Goal: Task Accomplishment & Management: Manage account settings

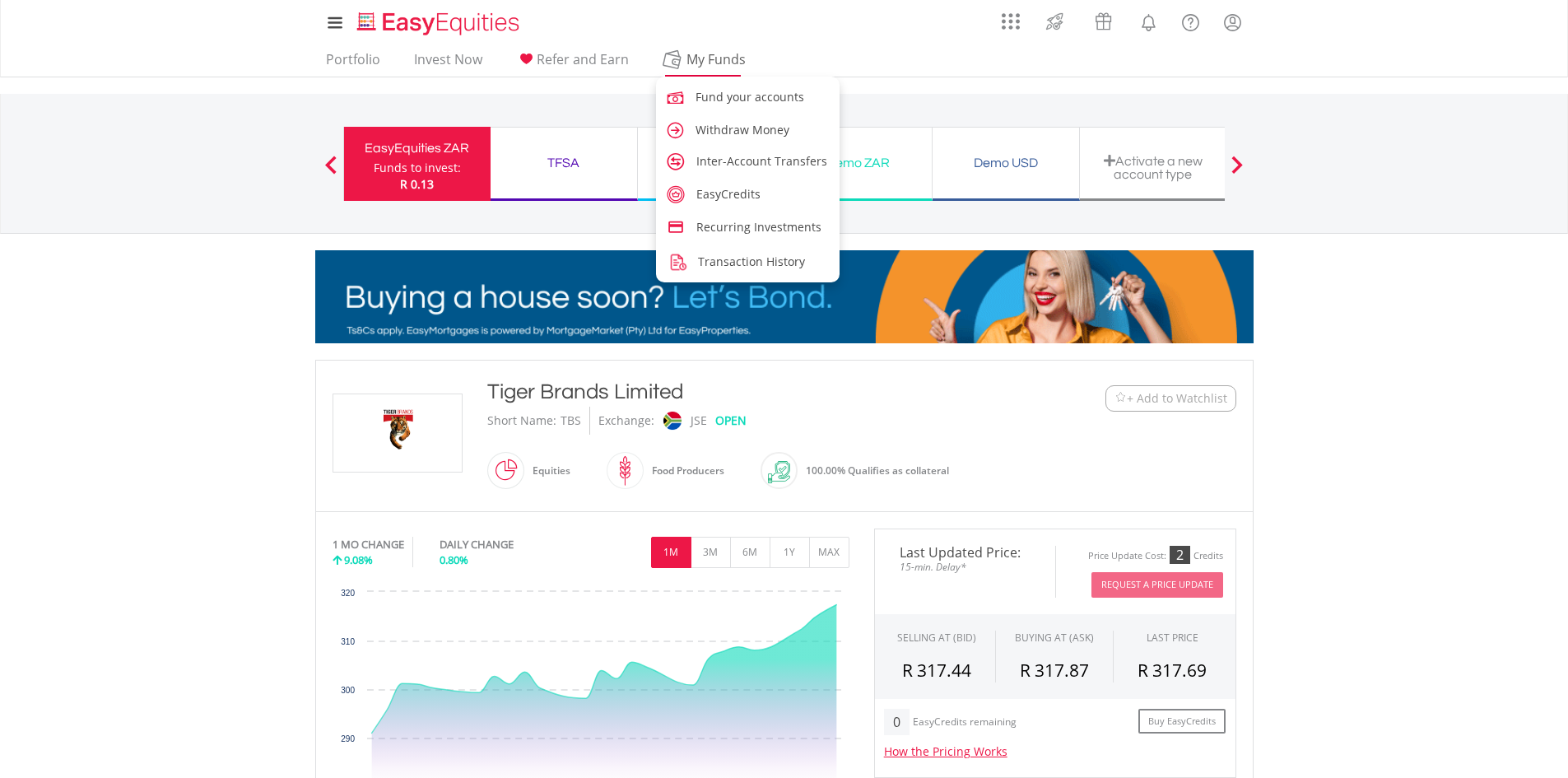
click at [689, 66] on span "My Funds" at bounding box center [716, 59] width 108 height 21
click at [752, 167] on span "Inter-Account Transfers" at bounding box center [764, 161] width 131 height 16
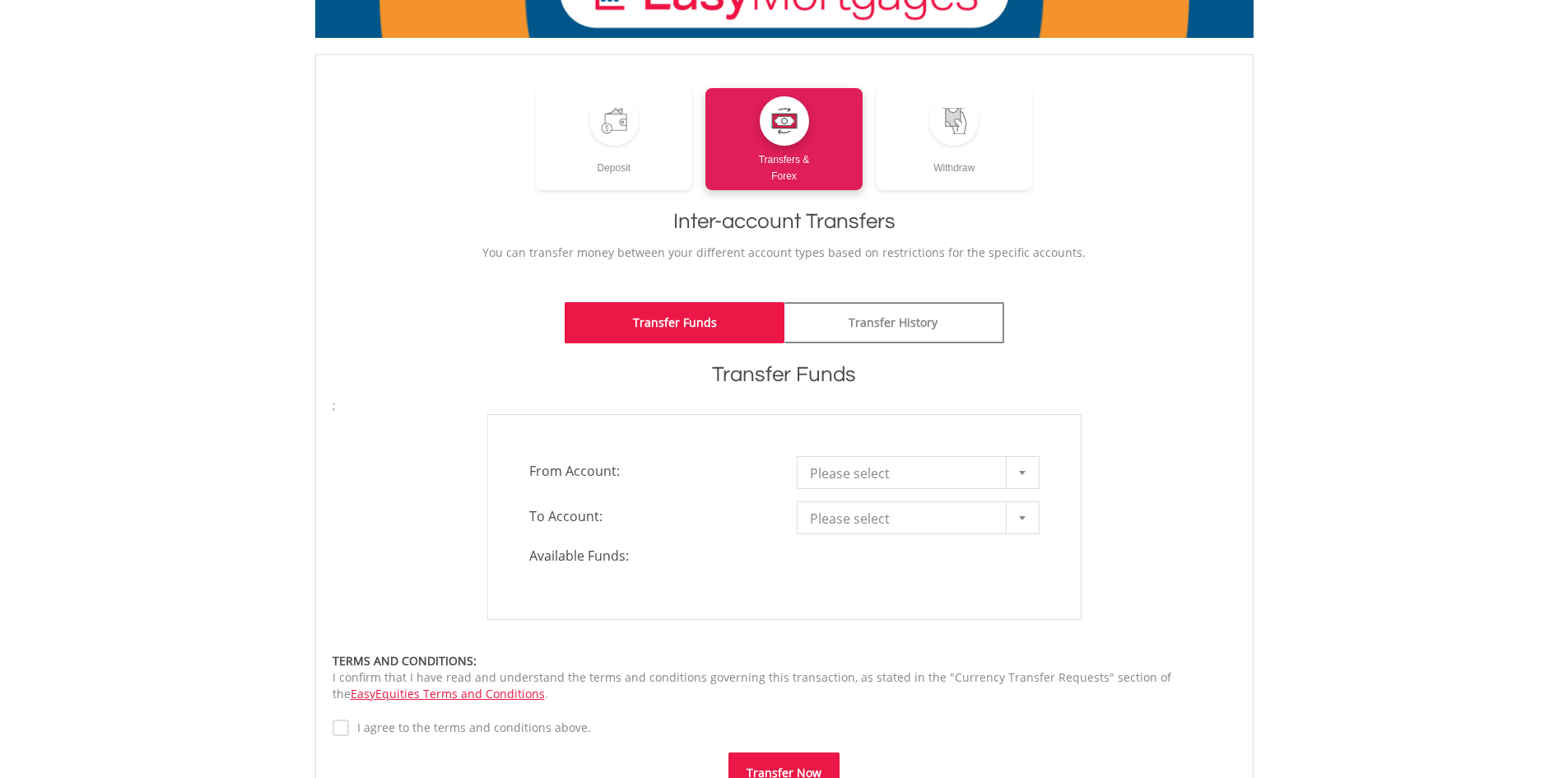
scroll to position [247, 0]
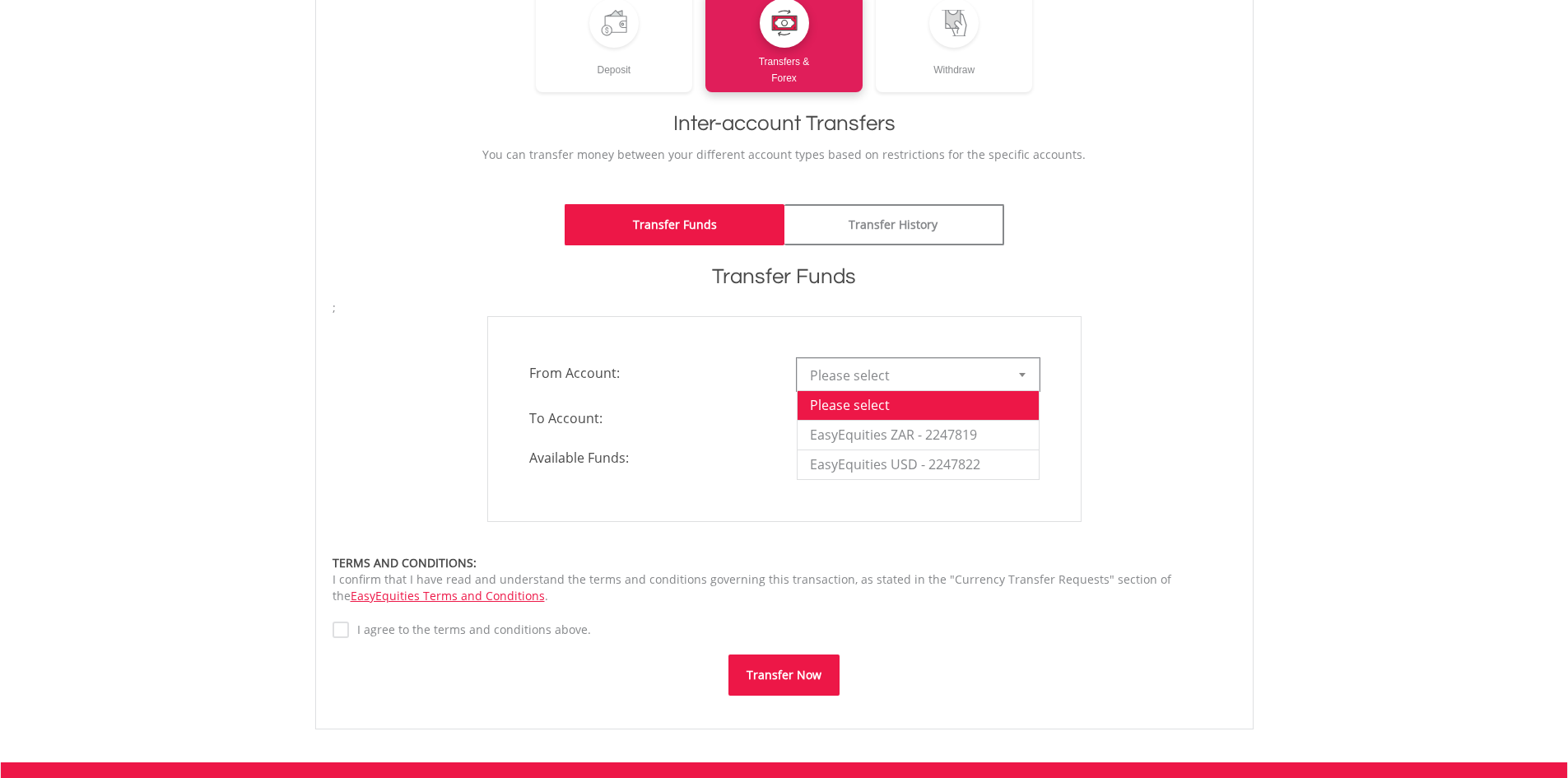
click at [890, 368] on span "Please select" at bounding box center [905, 375] width 192 height 33
click at [967, 437] on li "EasyEquities ZAR - 2247819" at bounding box center [918, 435] width 241 height 29
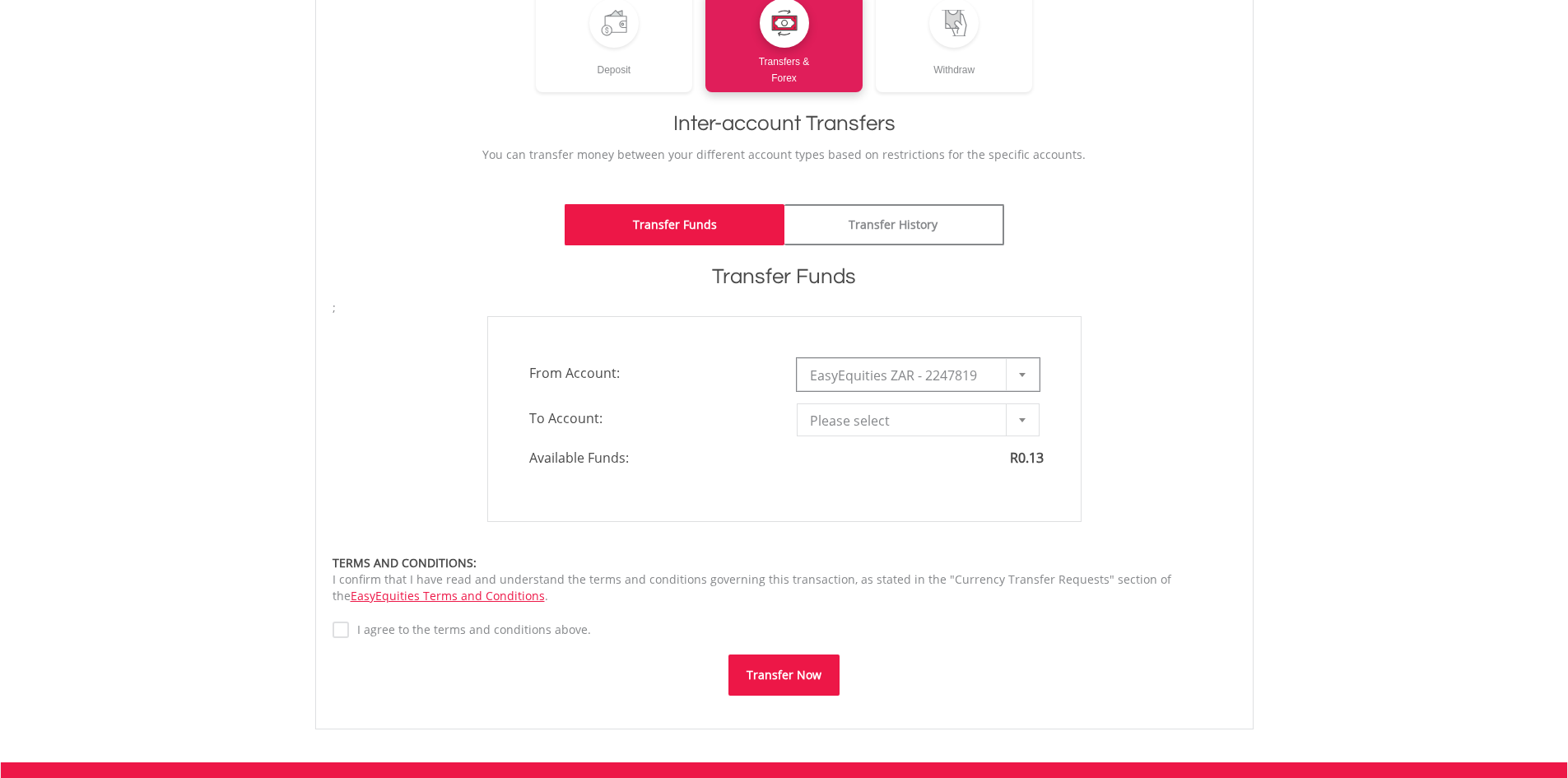
click at [982, 375] on span "EasyEquities ZAR - 2247819" at bounding box center [905, 375] width 192 height 33
click at [1088, 383] on div "**********" at bounding box center [785, 418] width 619 height 206
click at [995, 426] on span "Please select" at bounding box center [905, 420] width 192 height 33
click at [937, 484] on li "TFSA - 2247820" at bounding box center [918, 479] width 241 height 29
type input "*"
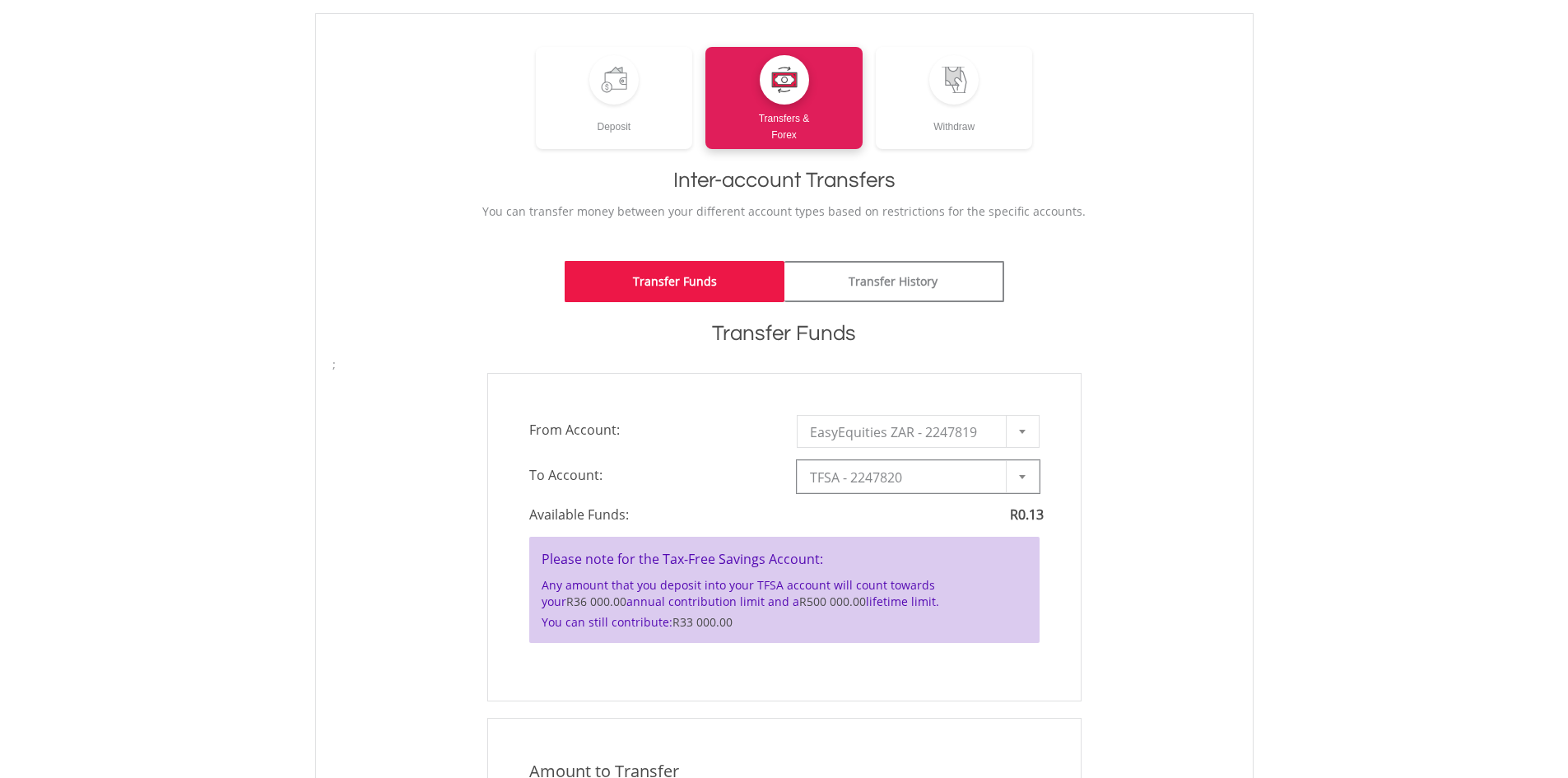
scroll to position [165, 0]
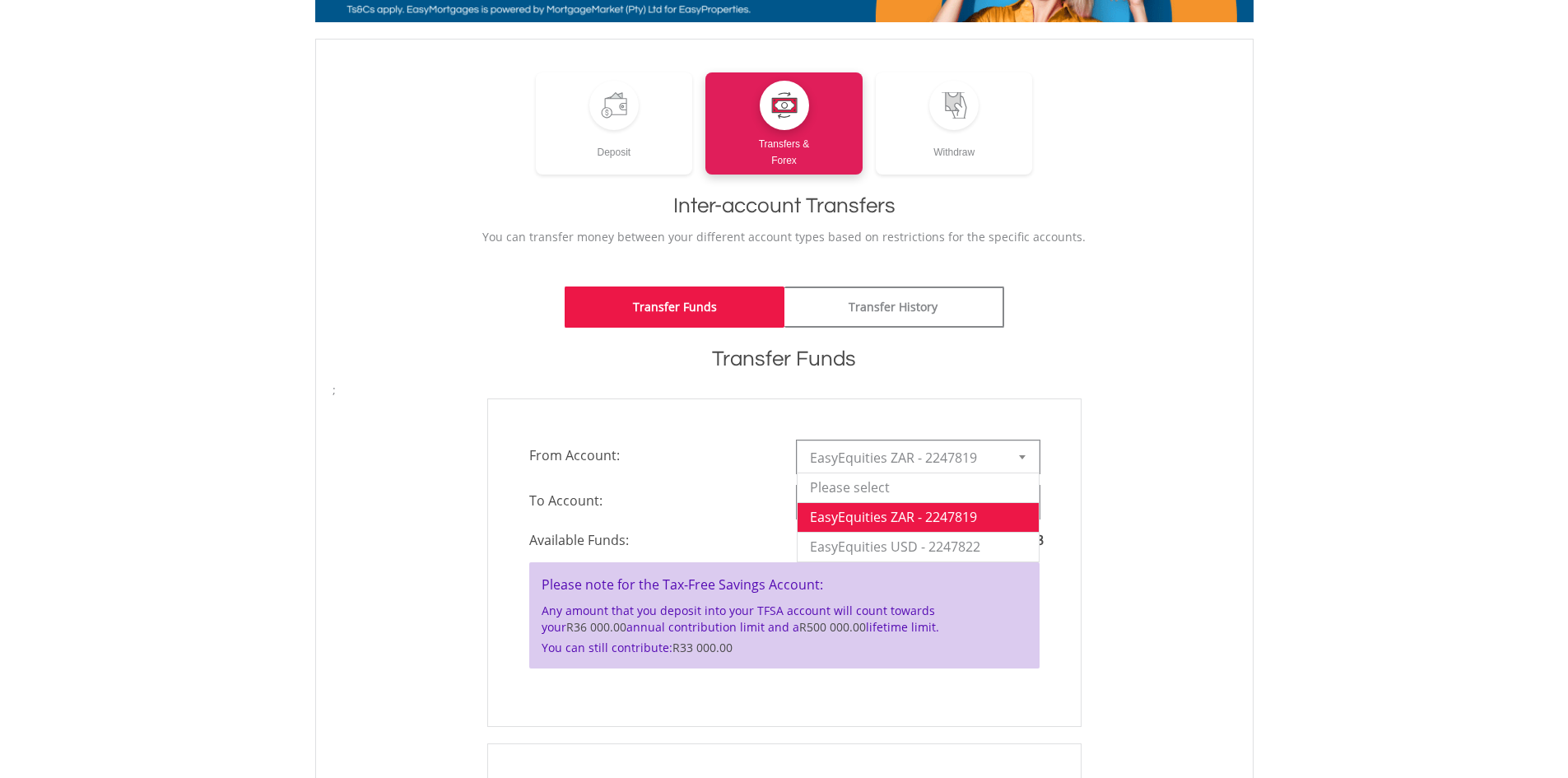
click at [1013, 449] on div at bounding box center [1022, 457] width 33 height 31
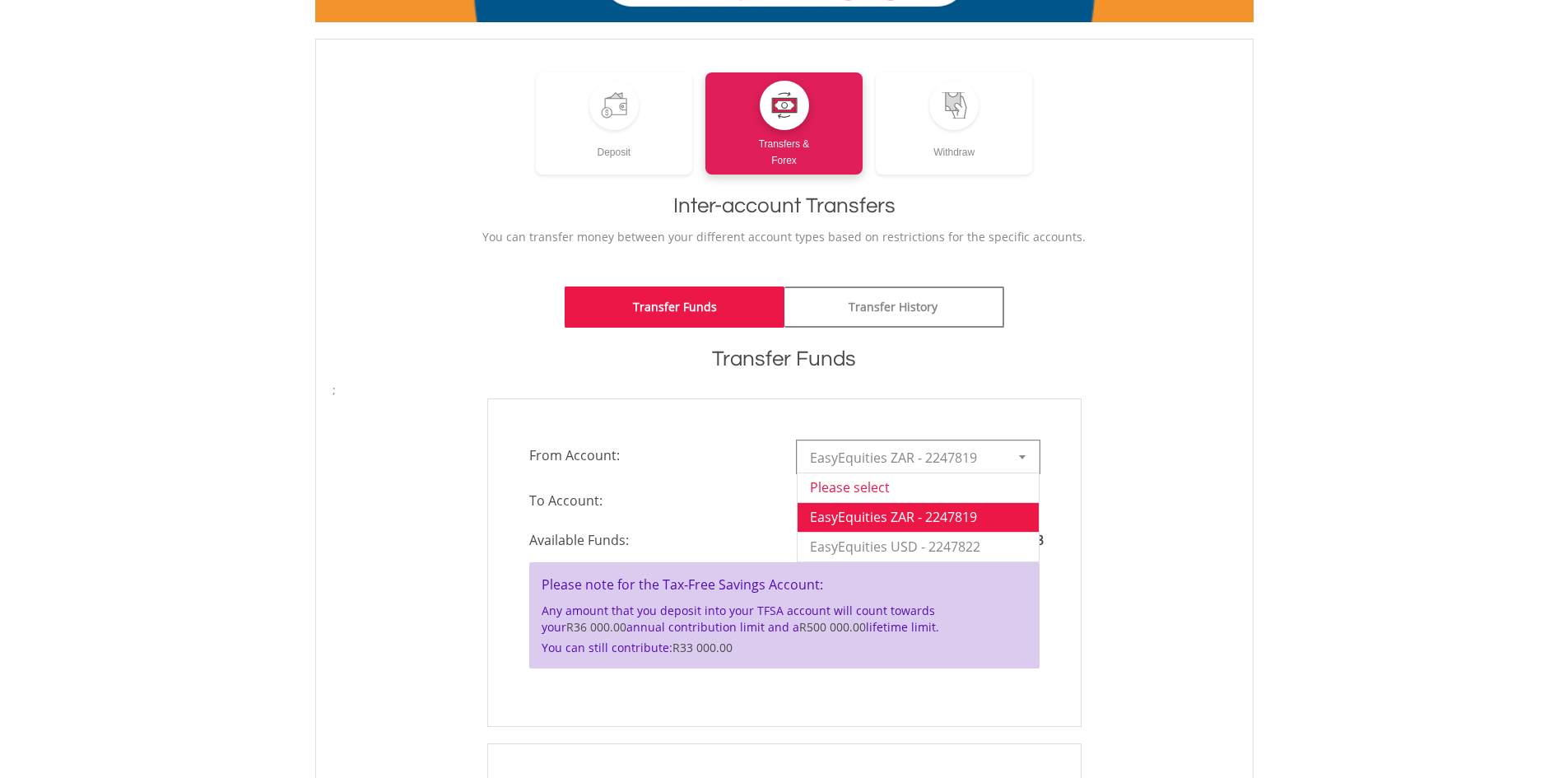
click at [904, 475] on li "Please select" at bounding box center [918, 487] width 241 height 29
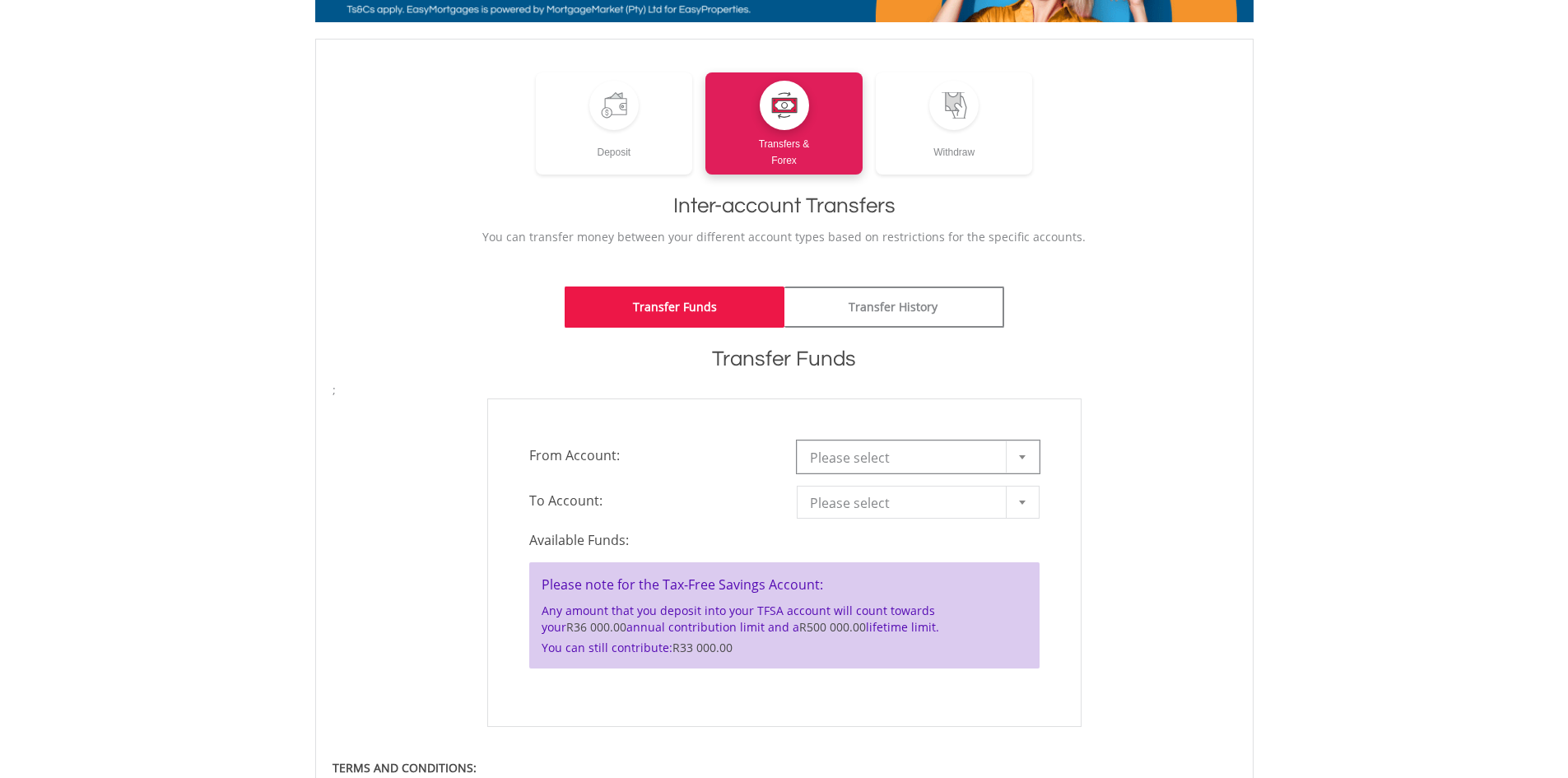
click at [947, 446] on span "Please select" at bounding box center [905, 458] width 192 height 33
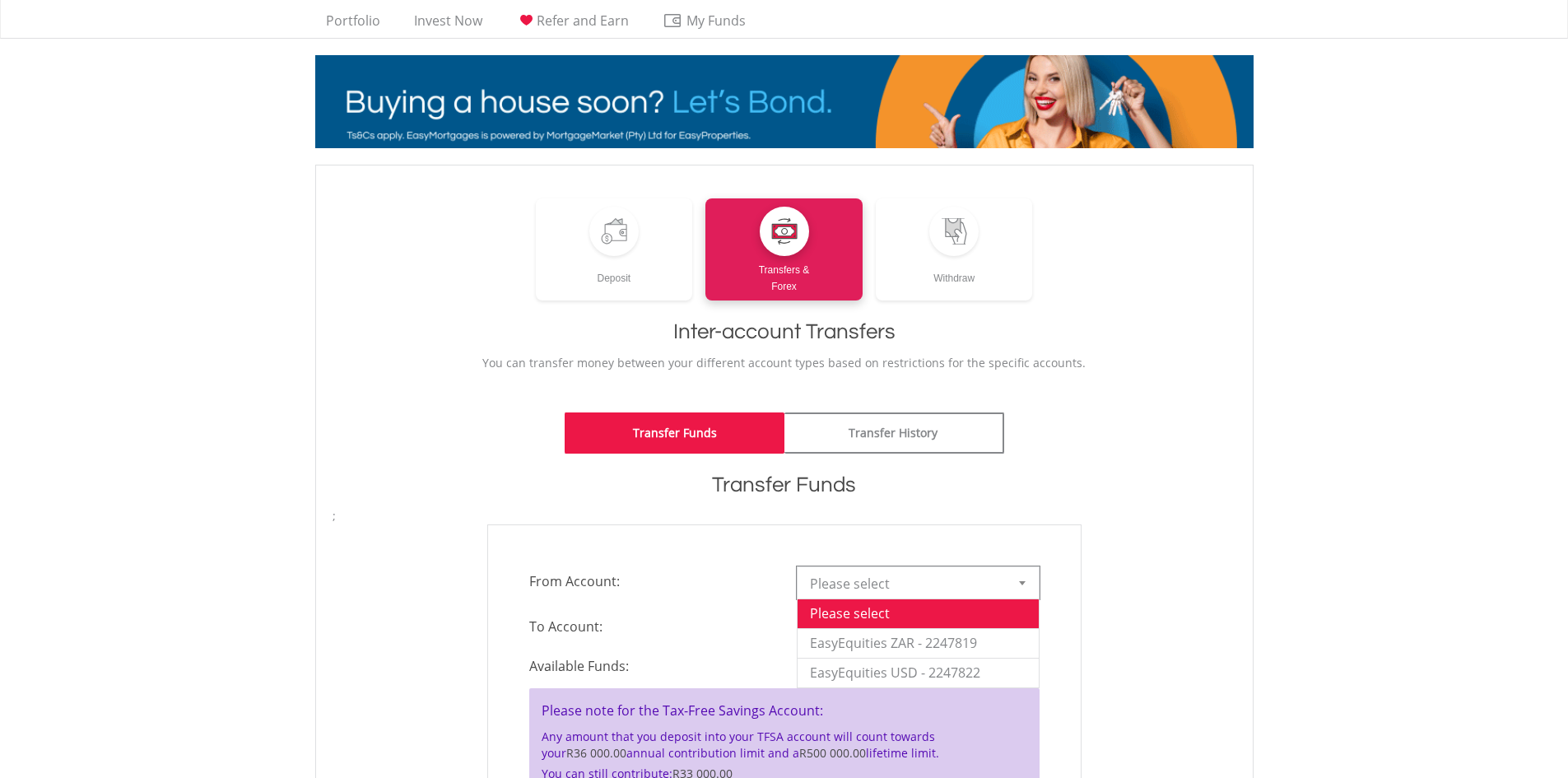
scroll to position [0, 0]
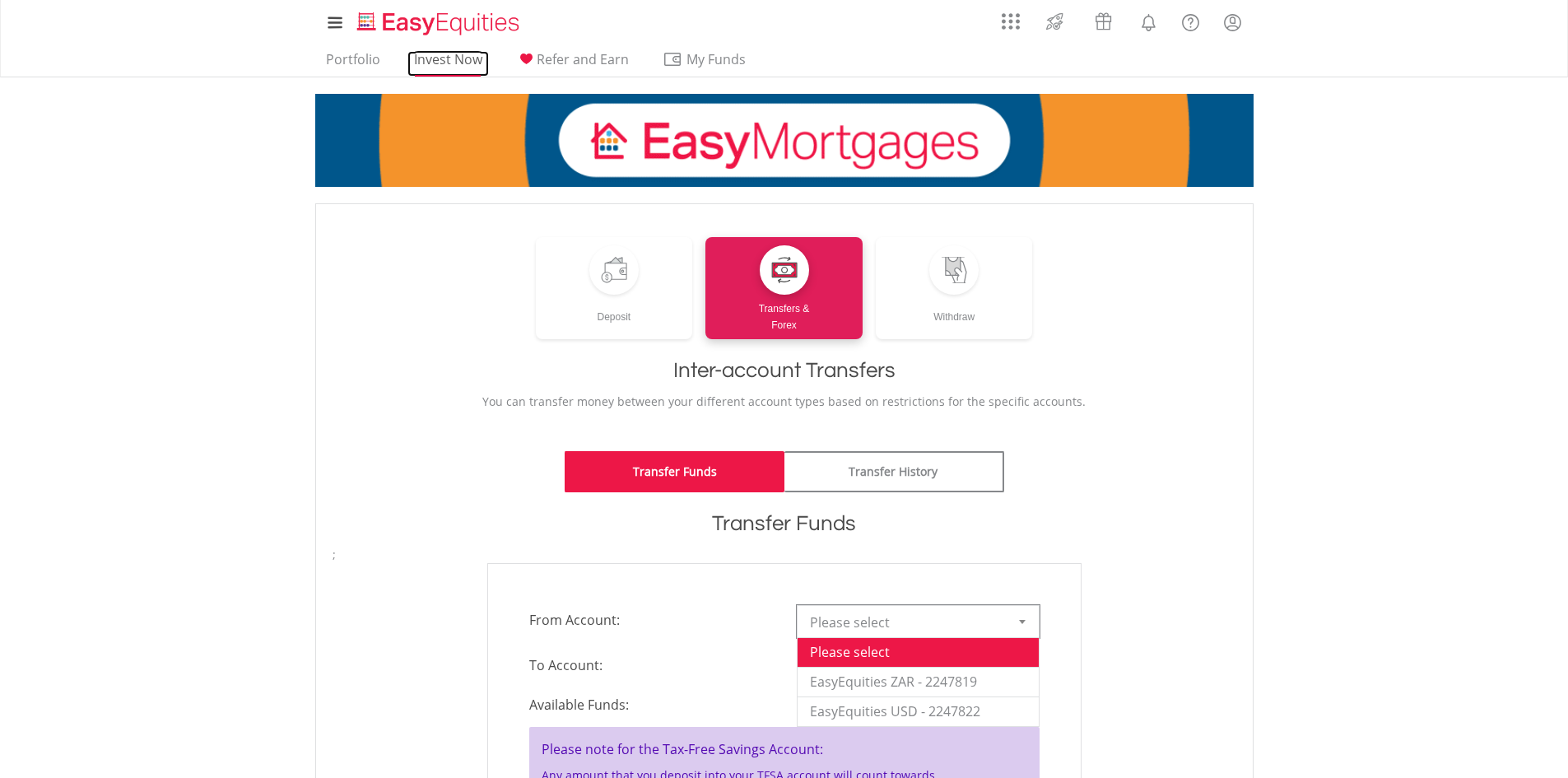
click at [457, 55] on link "Invest Now" at bounding box center [448, 63] width 81 height 26
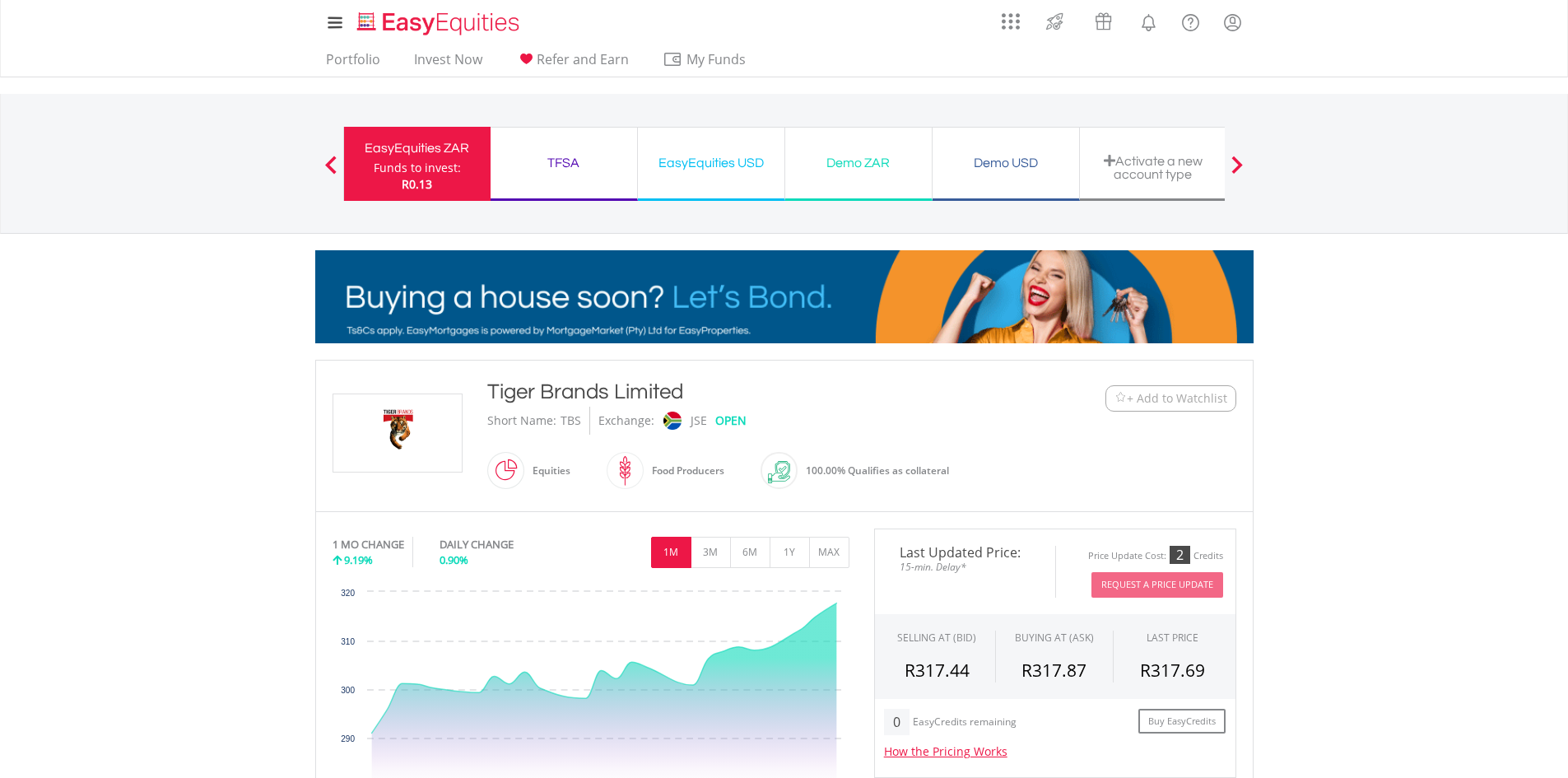
click at [557, 157] on div "TFSA" at bounding box center [564, 163] width 127 height 23
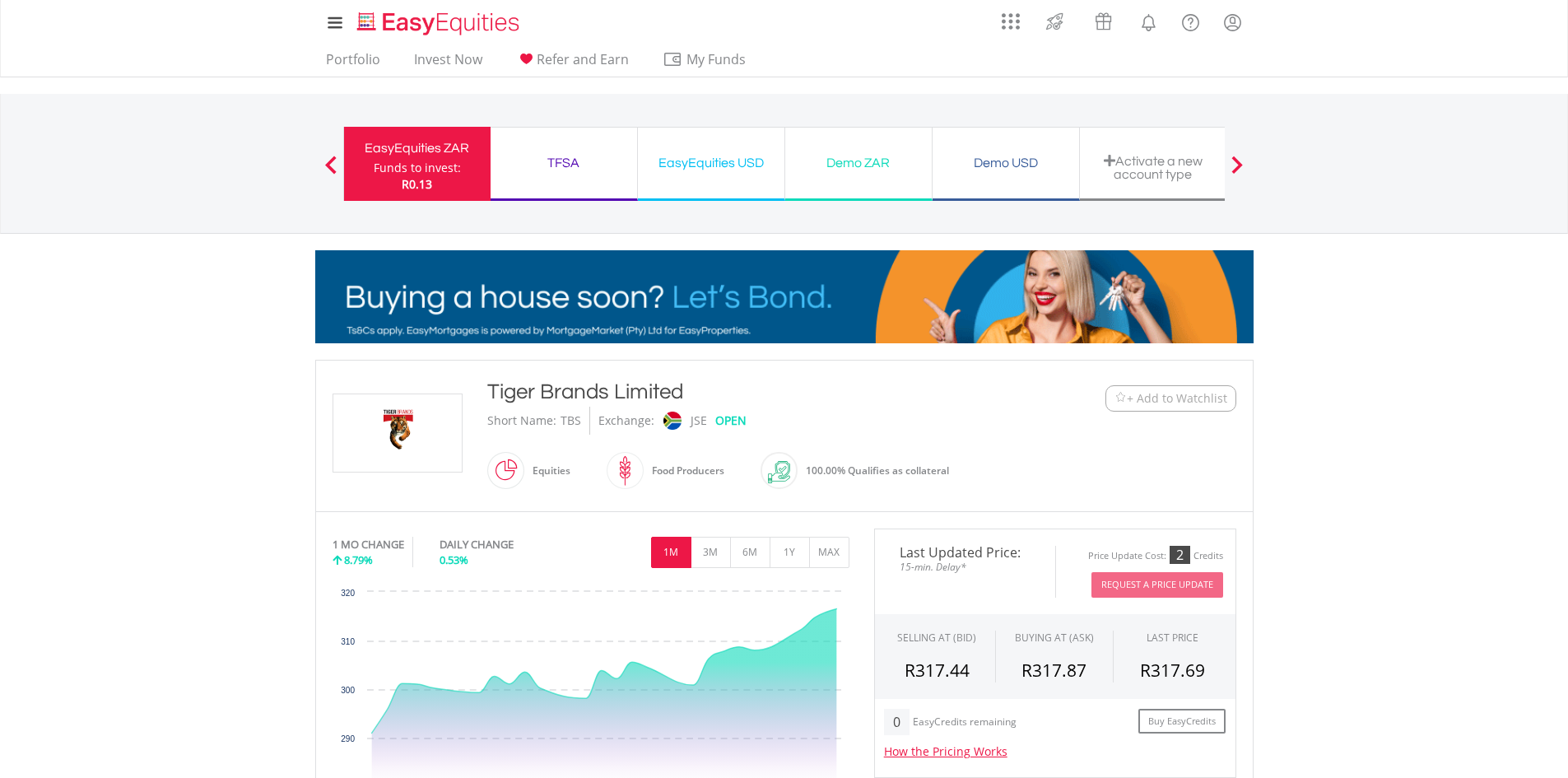
click at [566, 183] on div "TFSA Funds to invest: R0.13" at bounding box center [564, 163] width 147 height 74
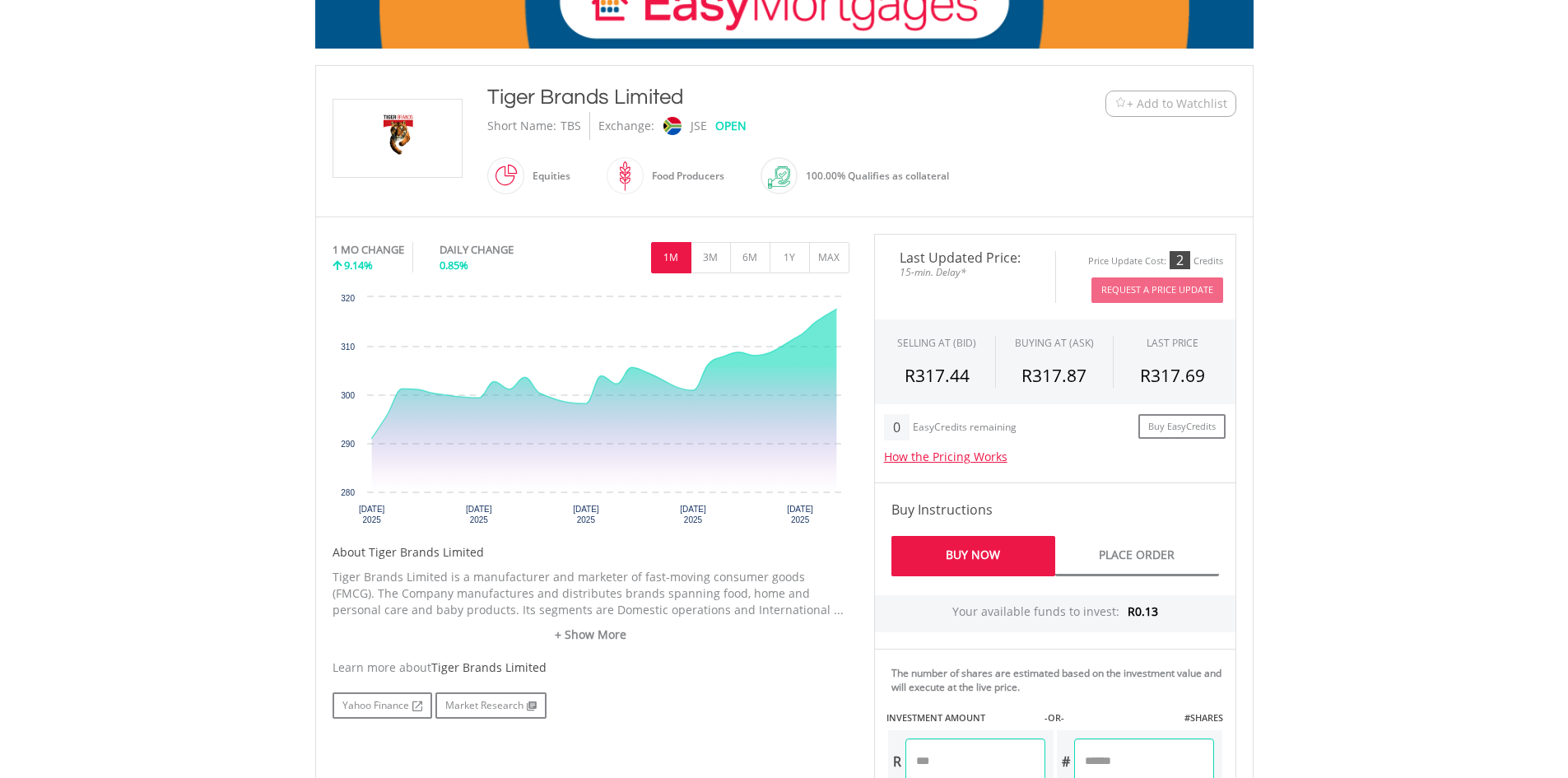
scroll to position [329, 0]
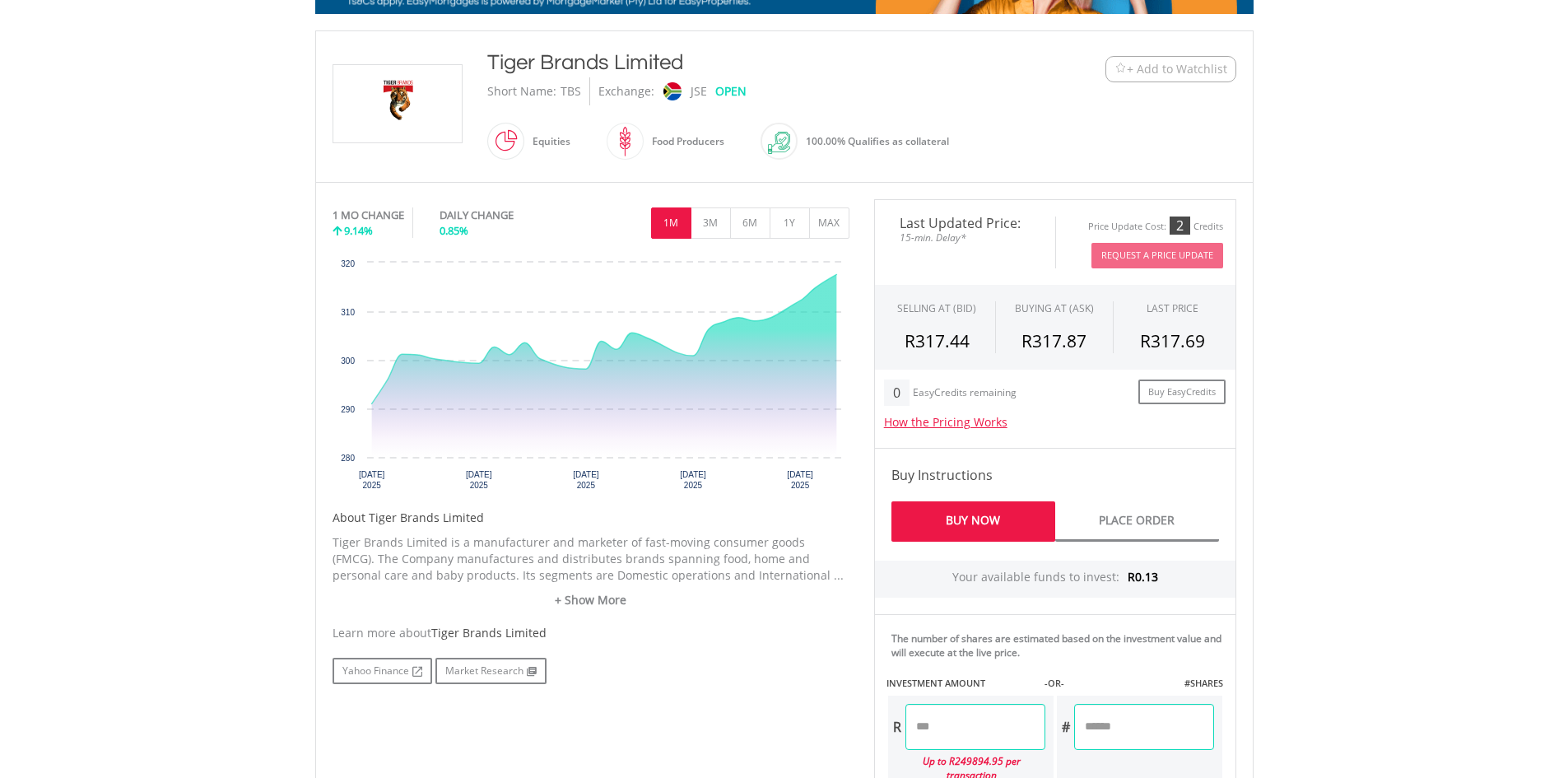
click at [1102, 580] on div "Your available funds to invest: R0.13" at bounding box center [1055, 579] width 360 height 37
click at [1127, 574] on span "R0.13" at bounding box center [1143, 577] width 30 height 16
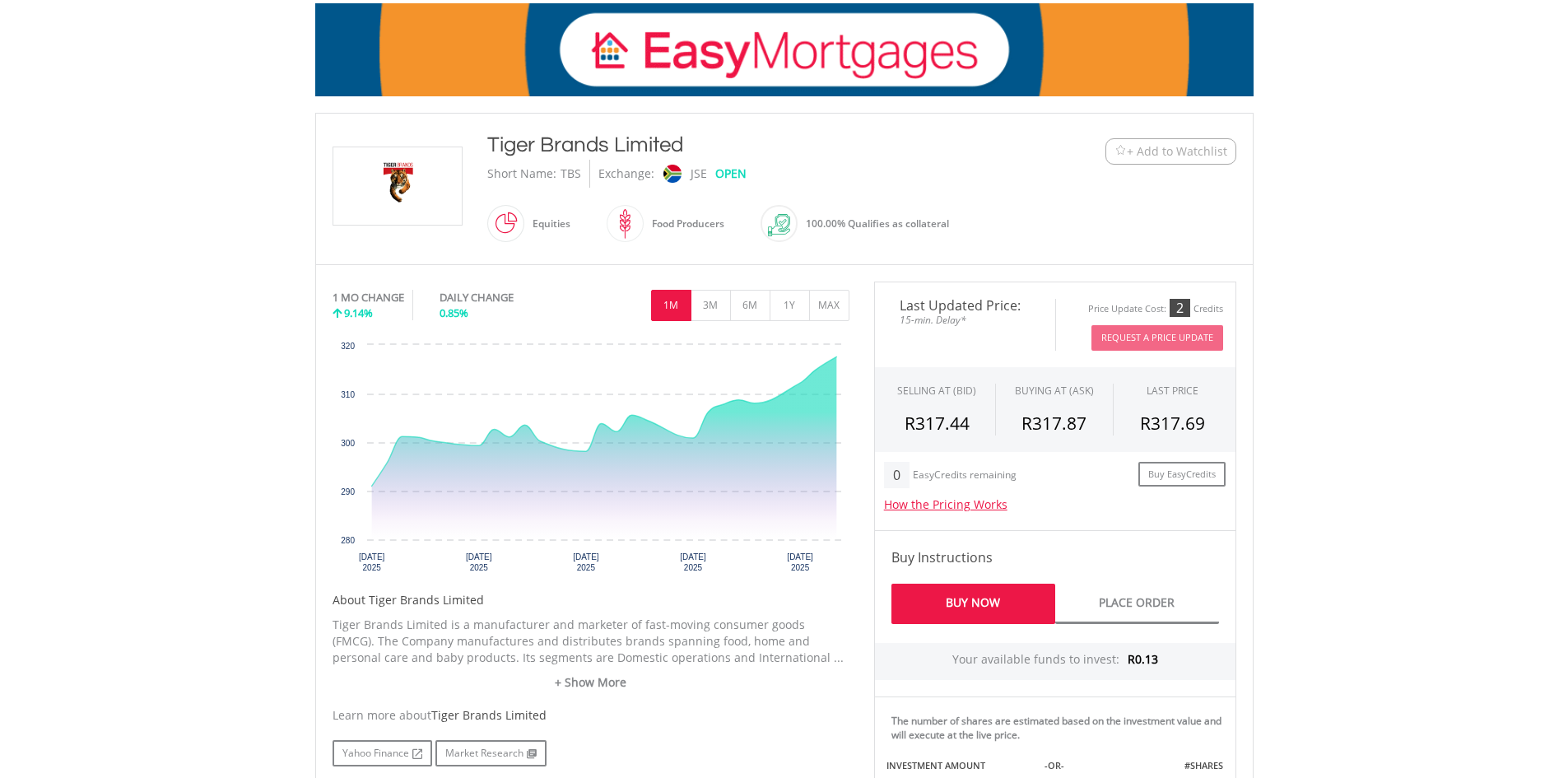
click at [1242, 330] on div "Last Updated Price: 15-min. Delay* Price Update Cost: 2 Credits Request A Price…" at bounding box center [1055, 649] width 387 height 734
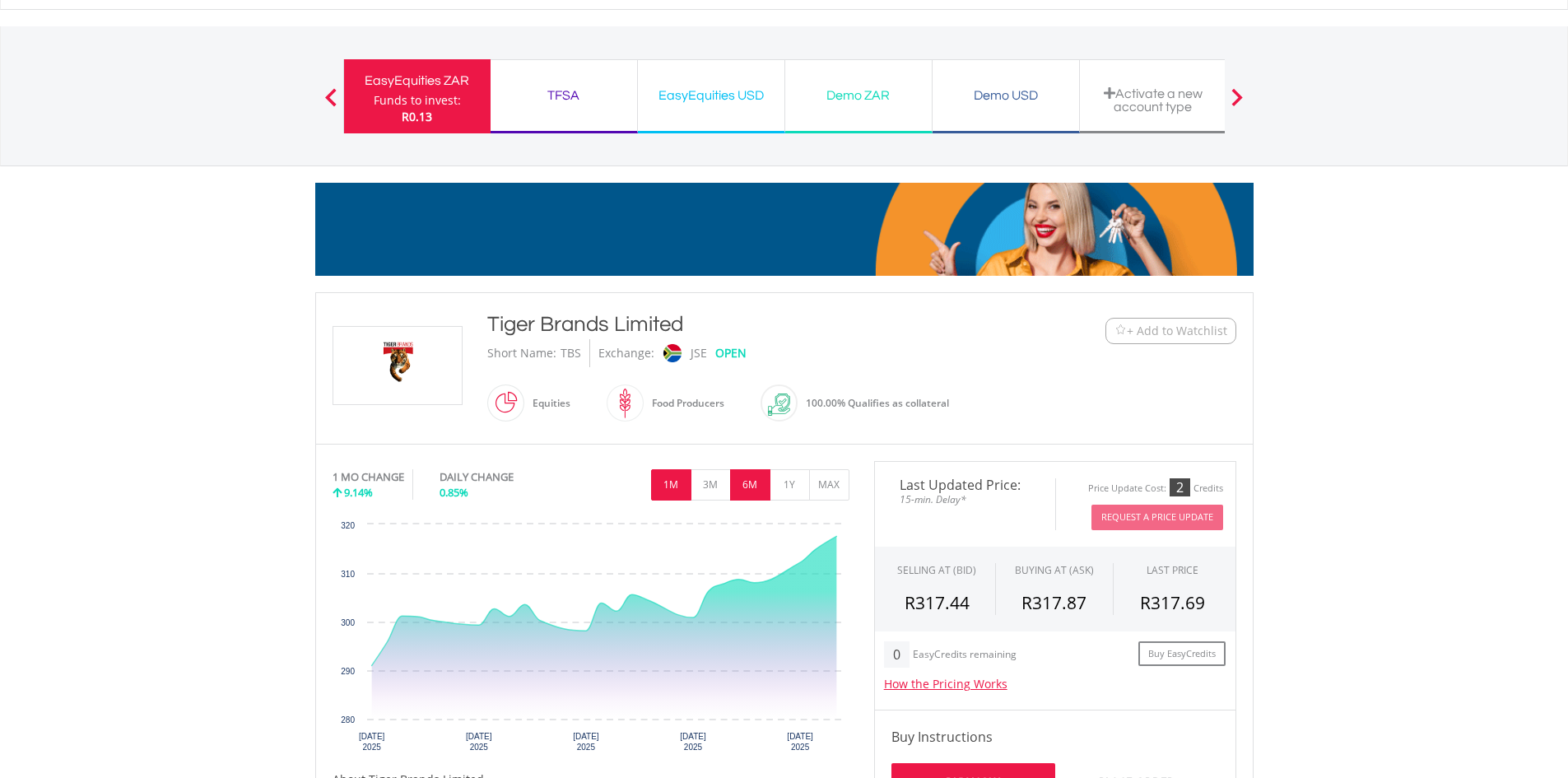
scroll to position [0, 0]
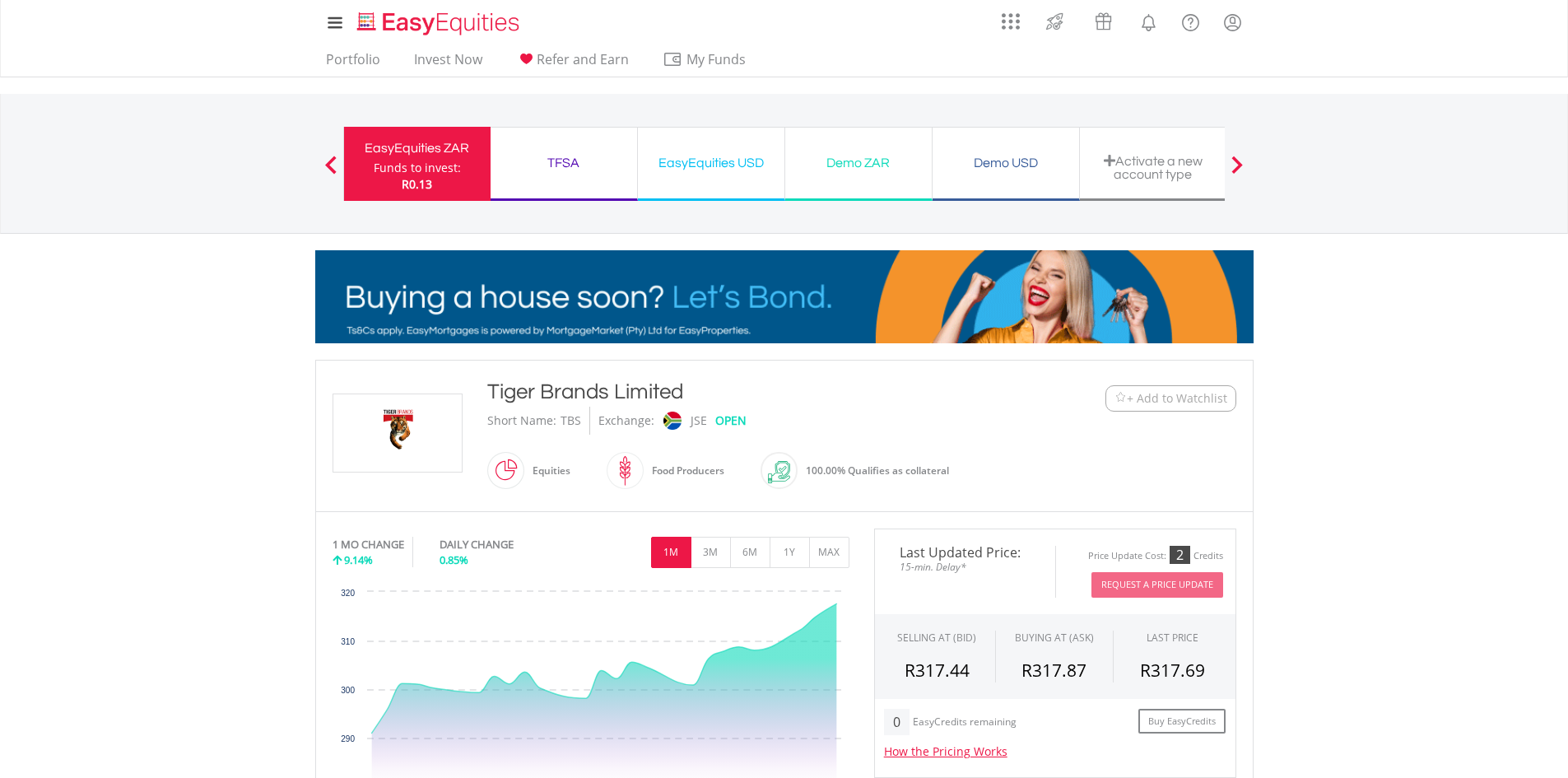
click at [798, 171] on div "Demo ZAR" at bounding box center [859, 163] width 127 height 23
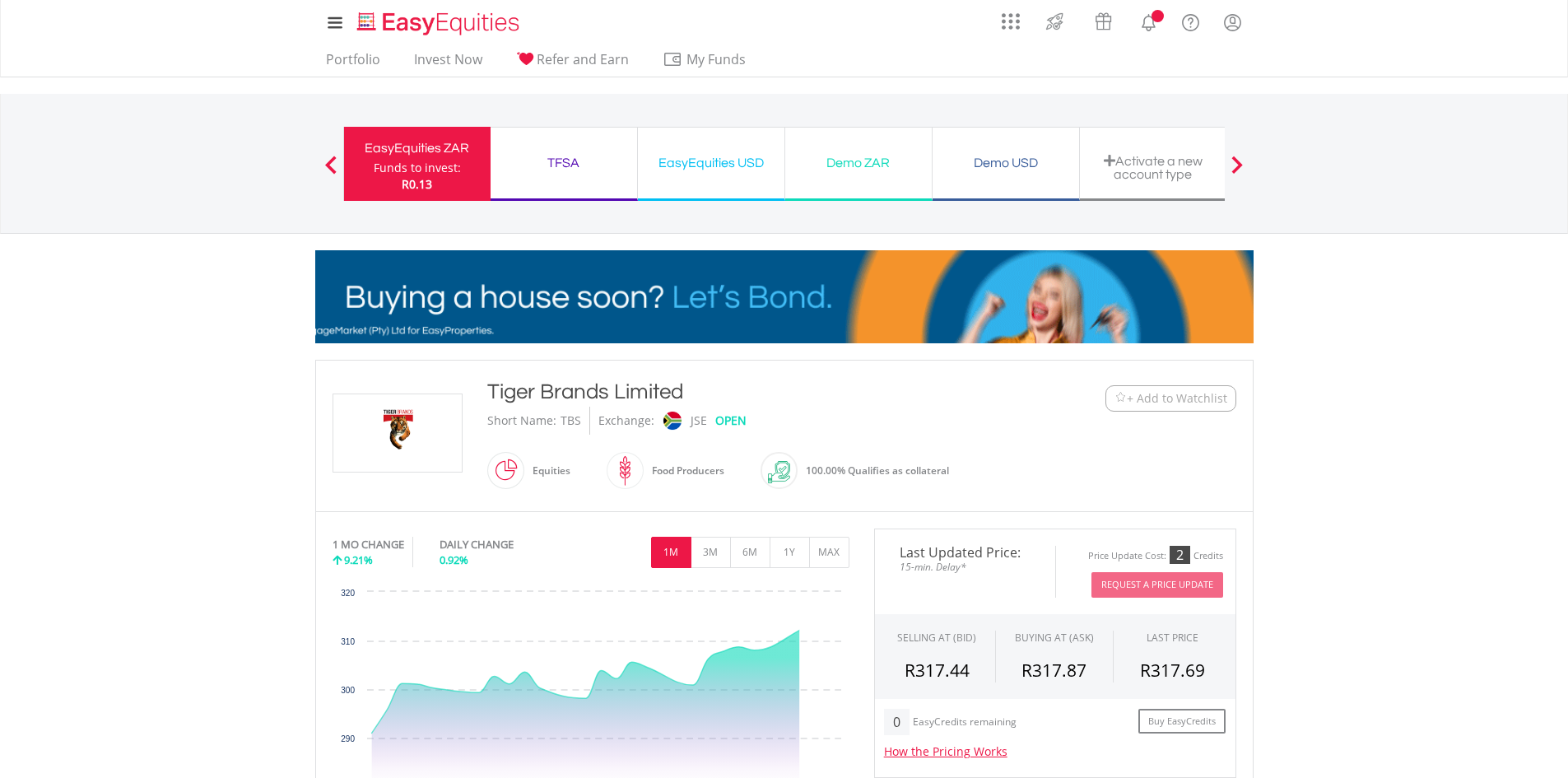
click at [576, 170] on div "TFSA" at bounding box center [564, 163] width 127 height 23
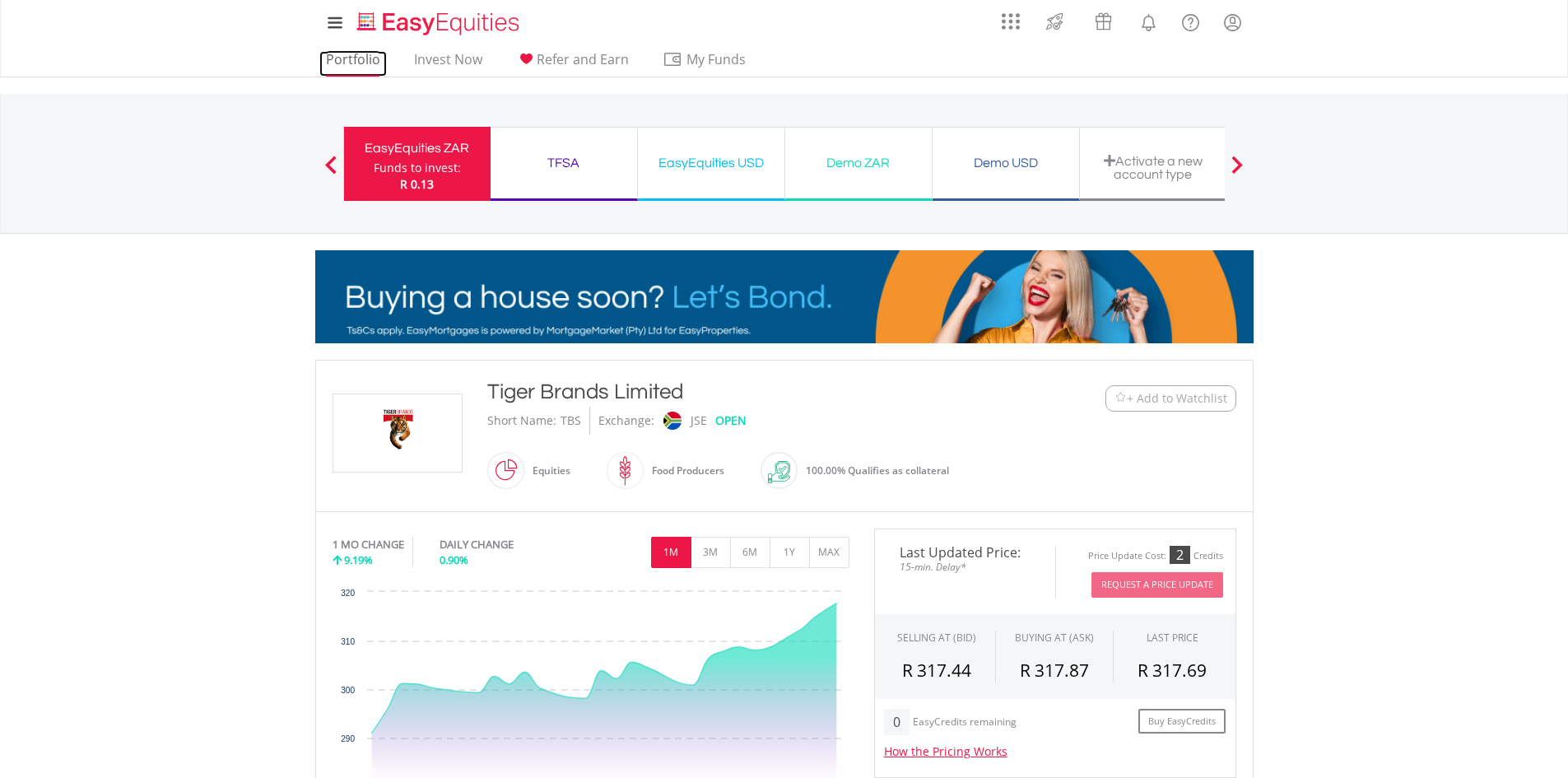
click at [362, 69] on link "Portfolio" at bounding box center [353, 63] width 68 height 26
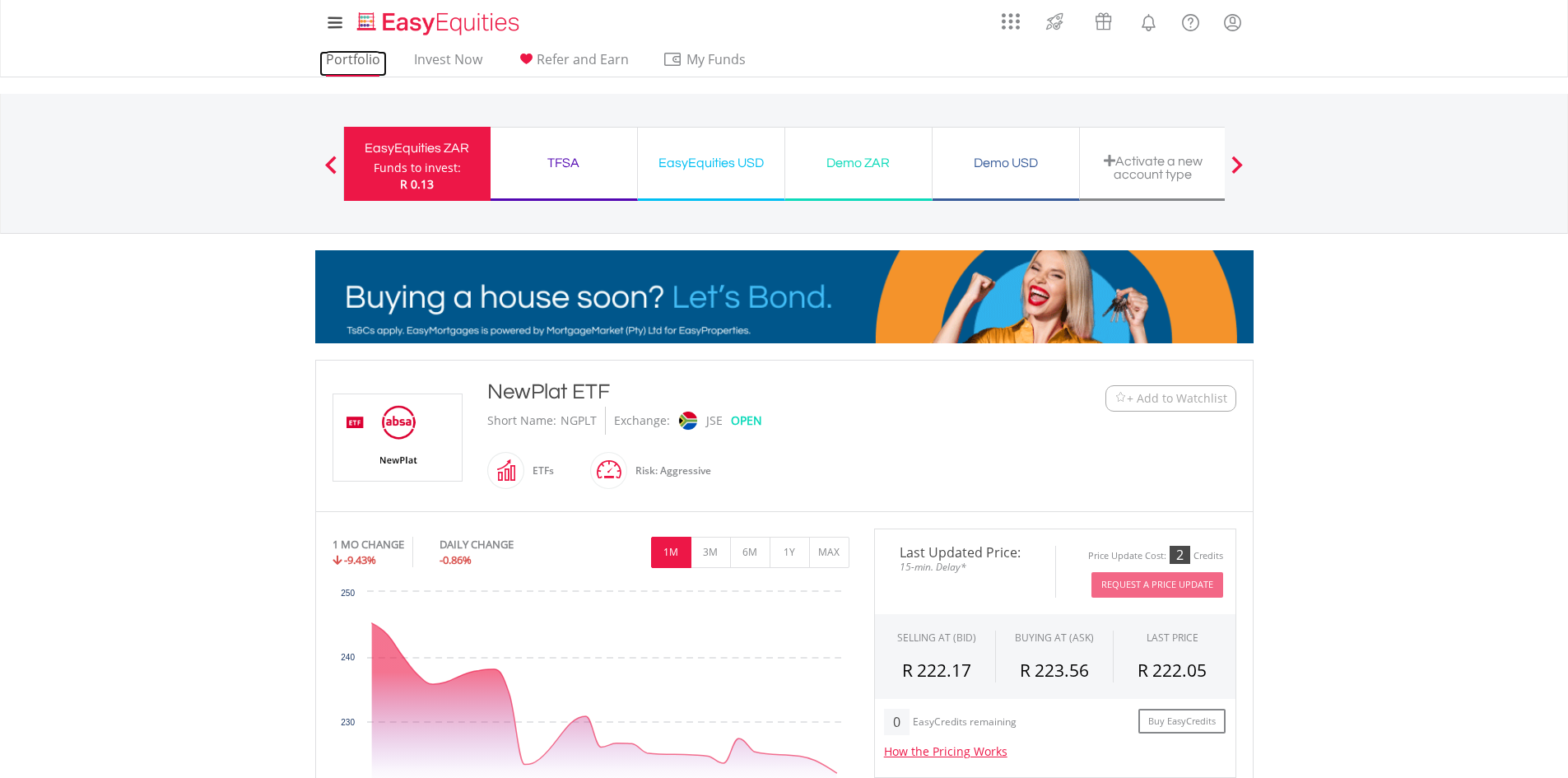
click at [358, 59] on link "Portfolio" at bounding box center [353, 63] width 68 height 26
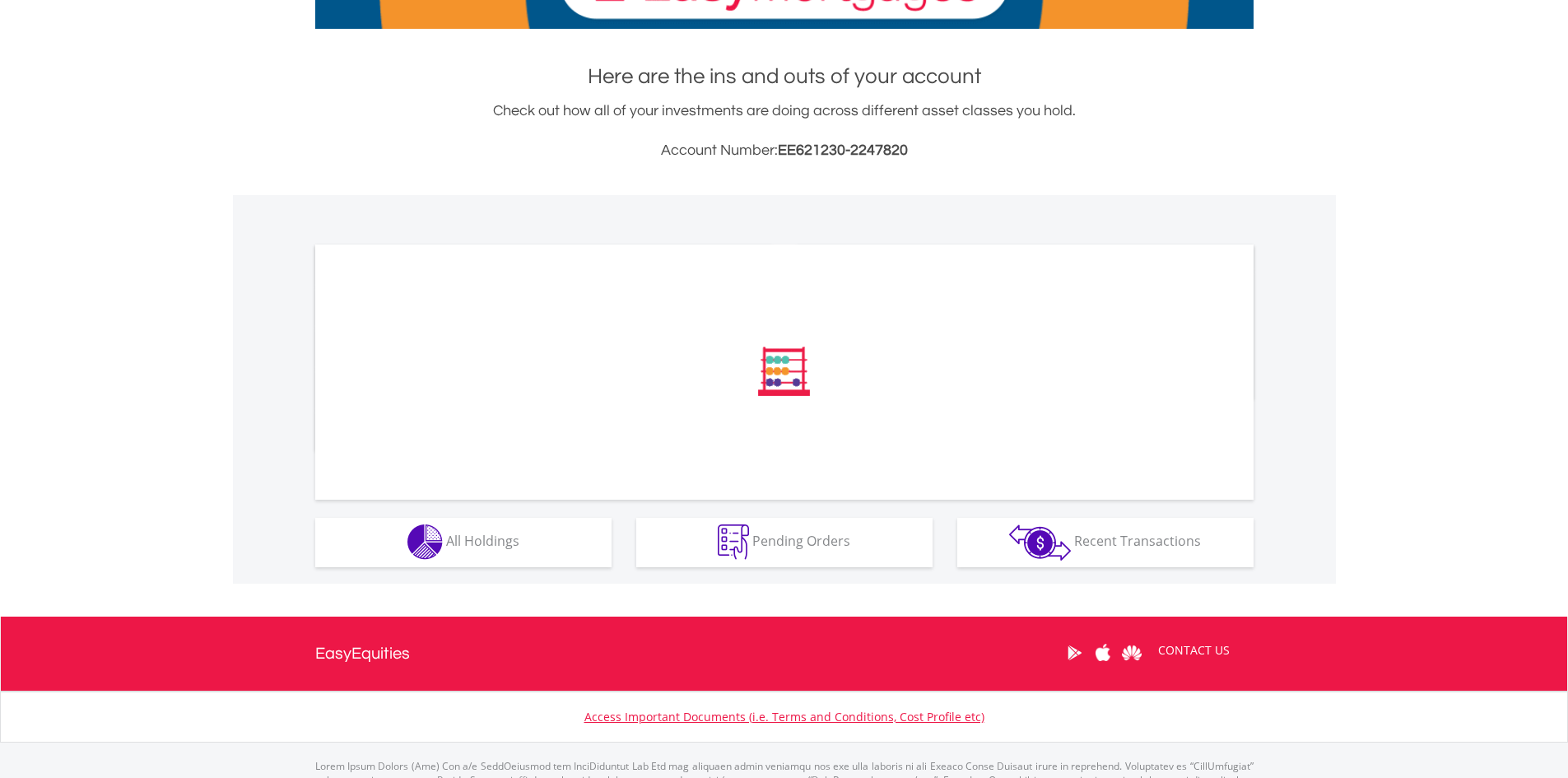
scroll to position [329, 0]
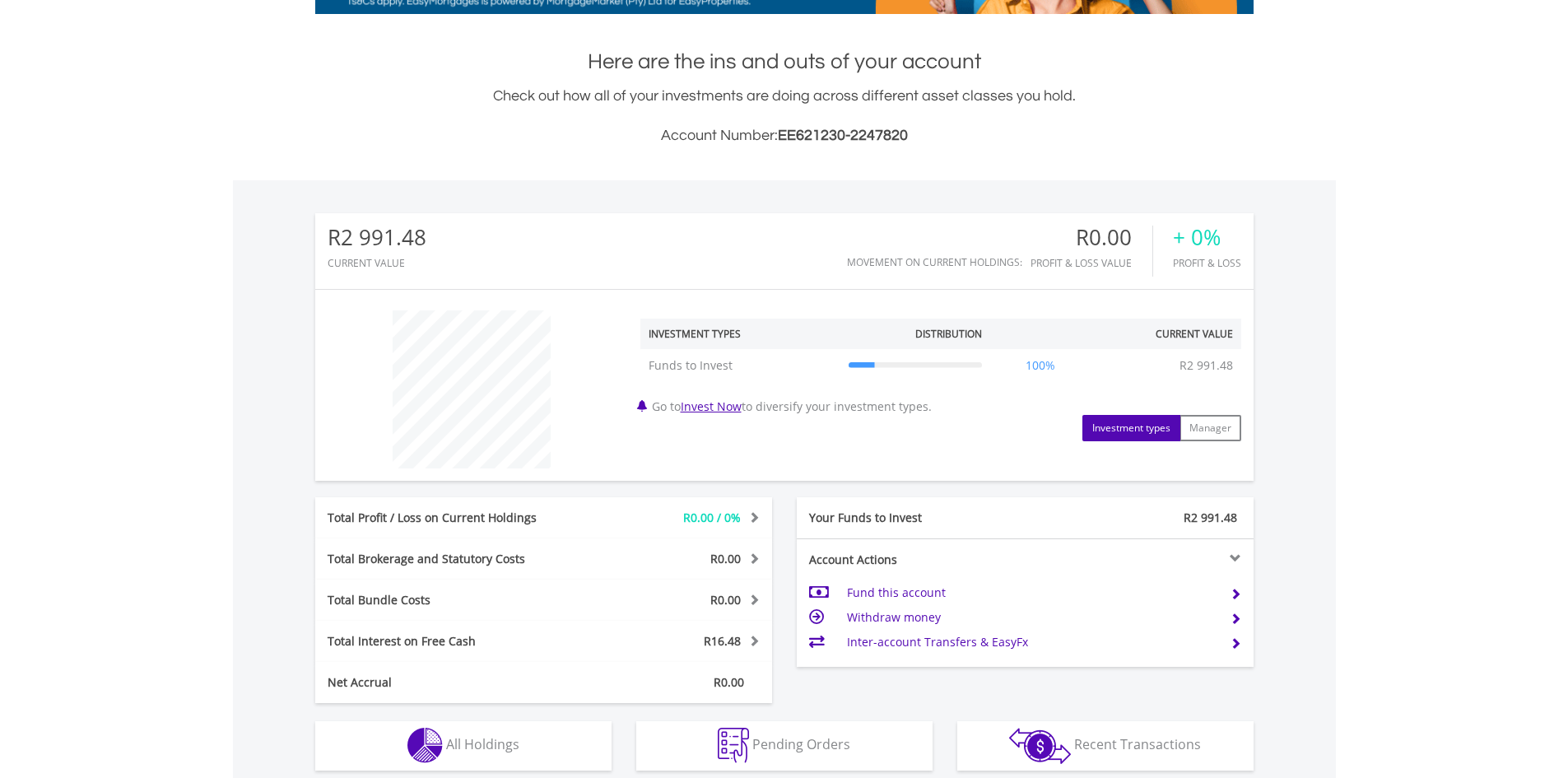
click at [1108, 526] on div "R2 991.48" at bounding box center [1139, 517] width 229 height 16
click at [804, 360] on td "Funds to Invest" at bounding box center [740, 365] width 200 height 33
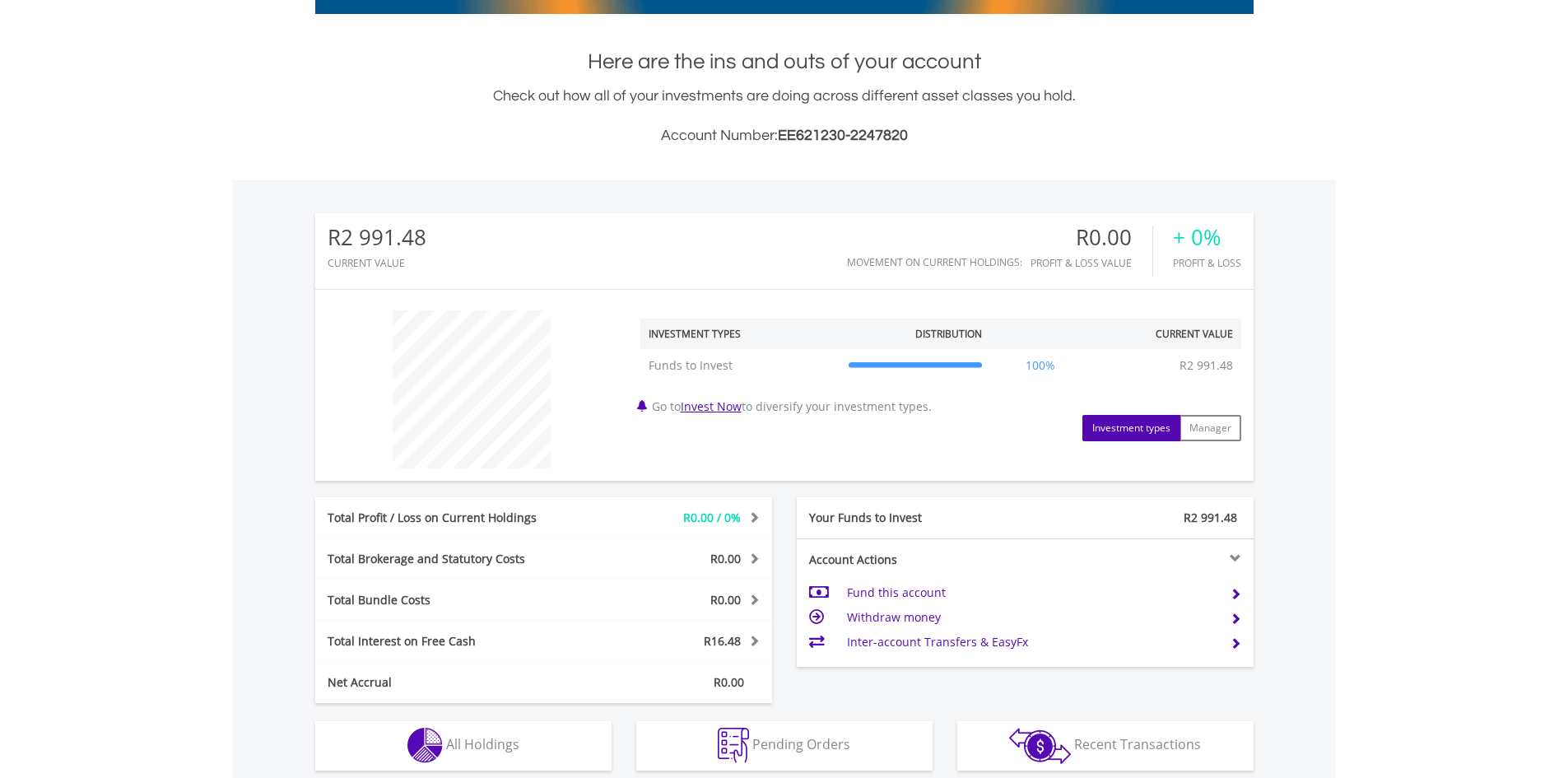
scroll to position [158, 313]
click at [975, 646] on td "Inter-account Transfers & EasyFx" at bounding box center [1032, 642] width 369 height 25
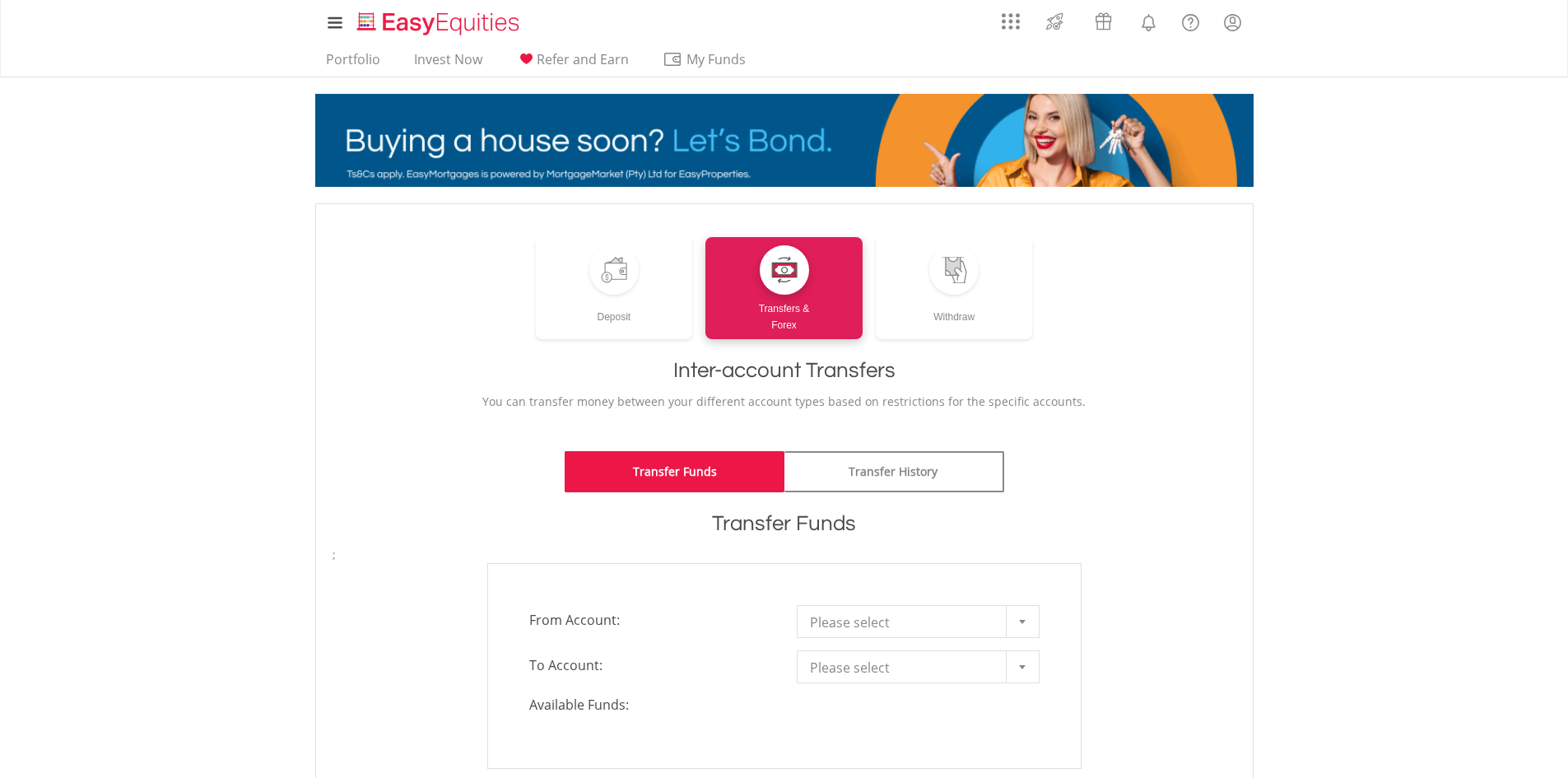
click at [992, 628] on span "Please select" at bounding box center [905, 622] width 192 height 33
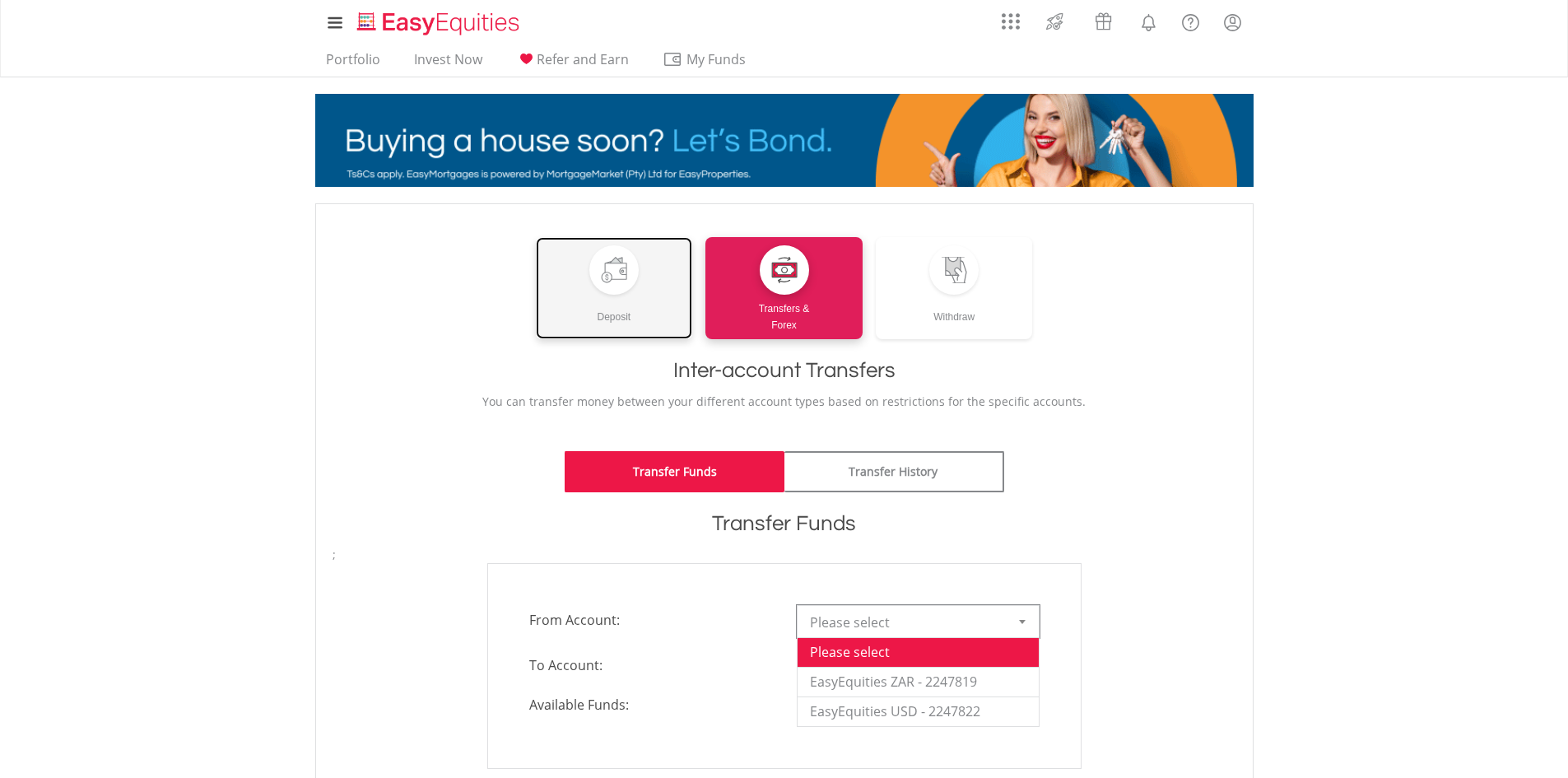
click at [643, 313] on div "Deposit" at bounding box center [615, 310] width 157 height 30
